Goal: Browse casually: Explore the website without a specific task or goal

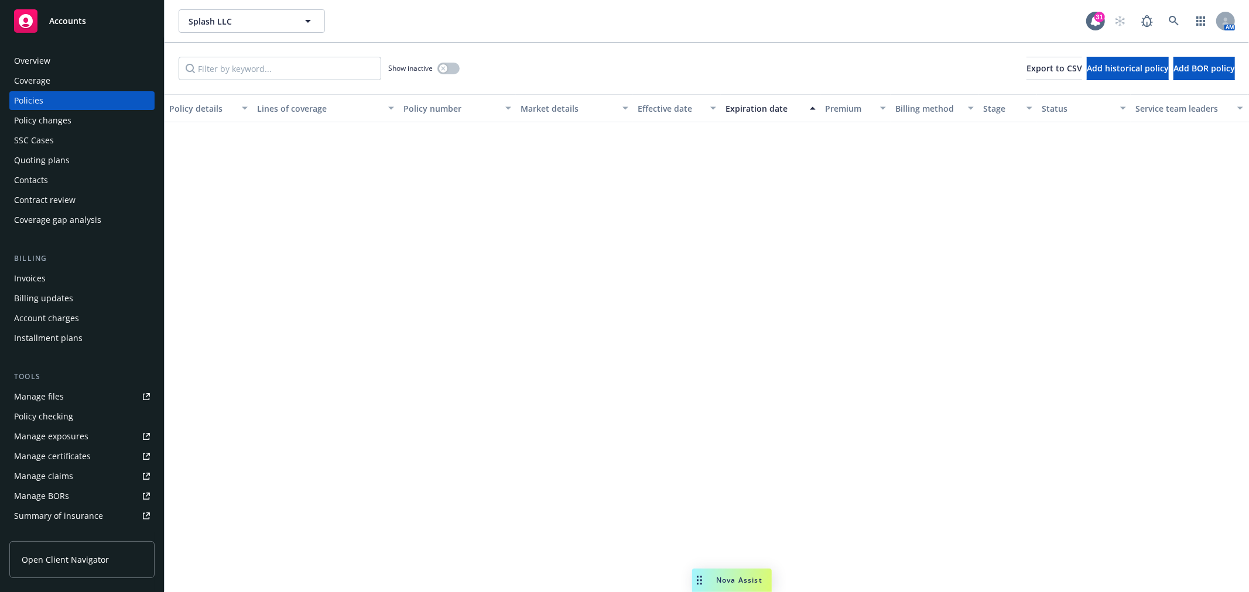
scroll to position [5009, 0]
